Goal: Check status: Check status

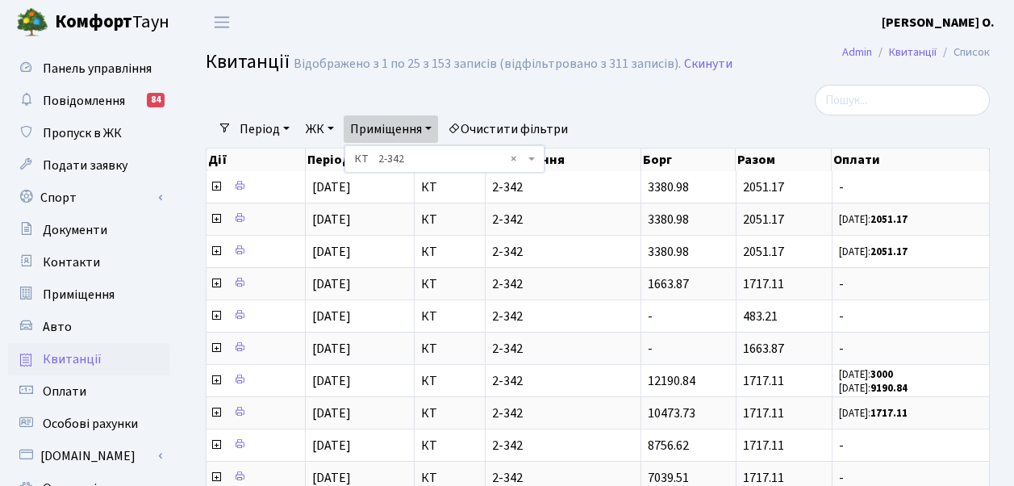
select select "1356"
select select "25"
click at [437, 123] on link "Приміщення" at bounding box center [391, 128] width 94 height 27
click at [437, 128] on link "Приміщення" at bounding box center [391, 128] width 94 height 27
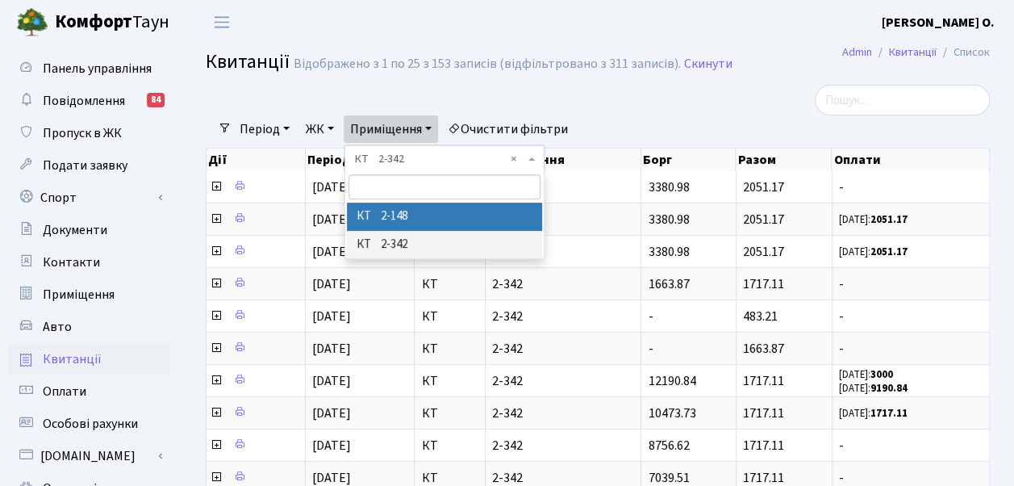
click at [419, 223] on li "КТ 2-148" at bounding box center [445, 217] width 196 height 28
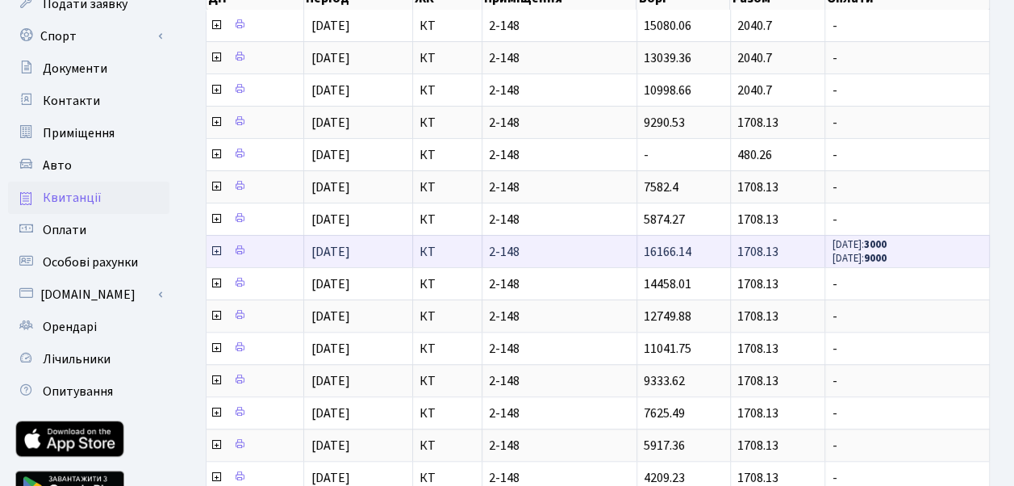
scroll to position [81, 0]
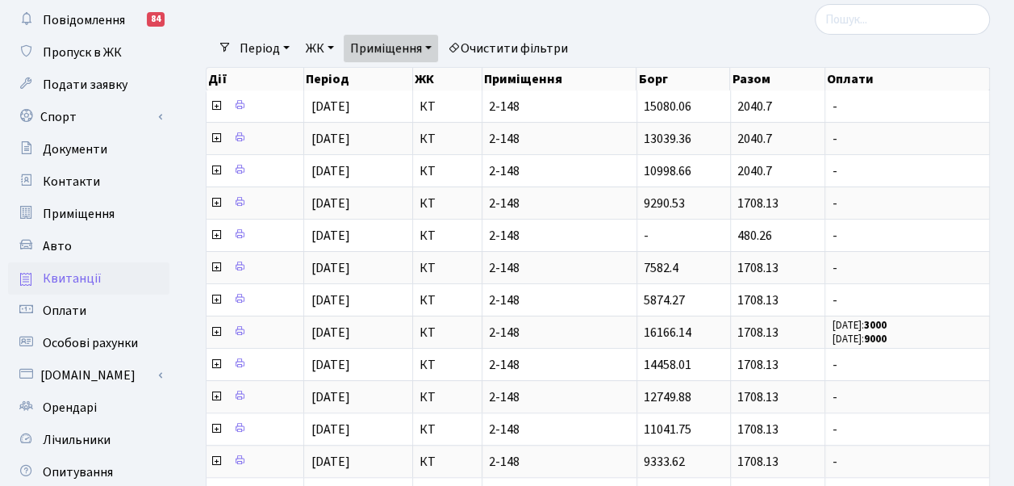
click at [1012, 316] on div "Фільтри Період [DATE] - [DATE] ЖК - КТ Приміщення - КТ 2-148 КТ 2-342 × КТ 2-14…" at bounding box center [598, 485] width 833 height 962
click at [435, 48] on link "Приміщення" at bounding box center [391, 48] width 94 height 27
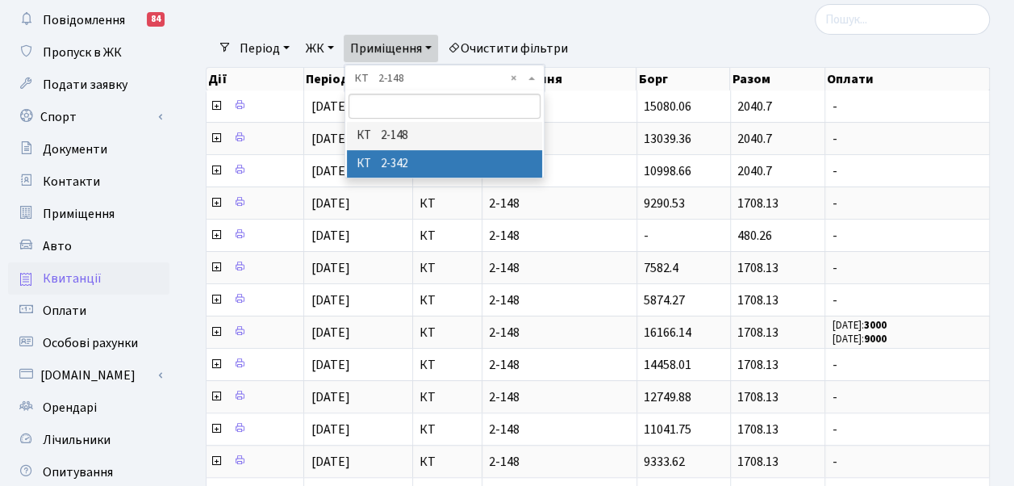
click at [420, 163] on li "КТ 2-342" at bounding box center [445, 164] width 196 height 28
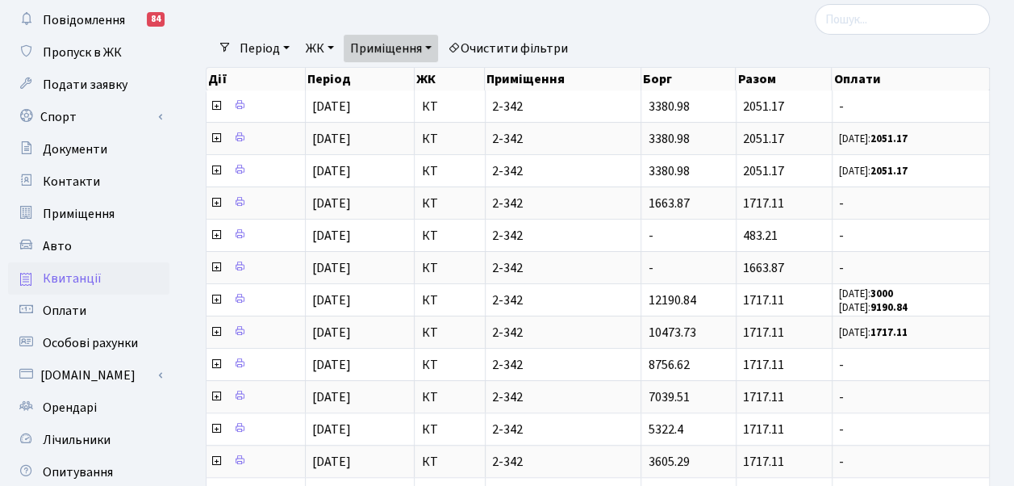
click at [438, 46] on link "Приміщення" at bounding box center [391, 48] width 94 height 27
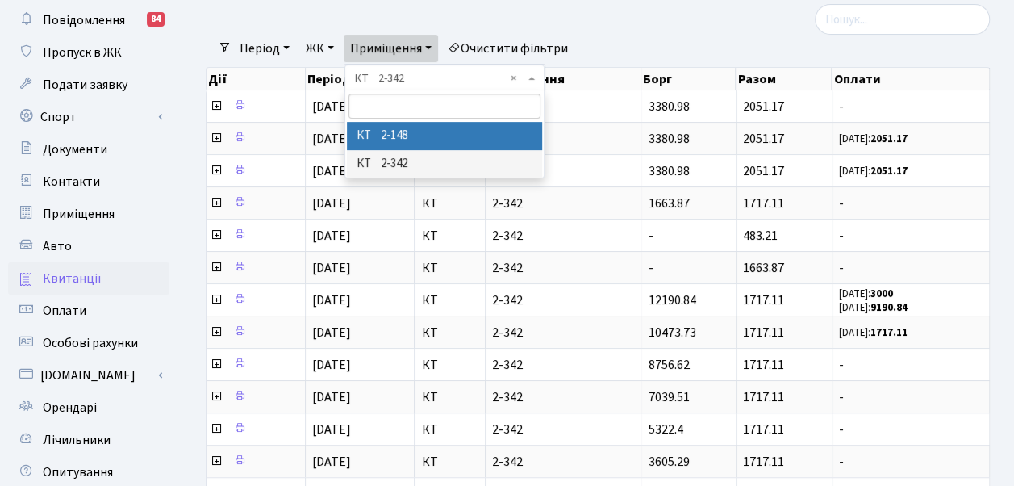
click at [412, 135] on li "КТ 2-148" at bounding box center [445, 136] width 196 height 28
